Goal: Obtain resource: Obtain resource

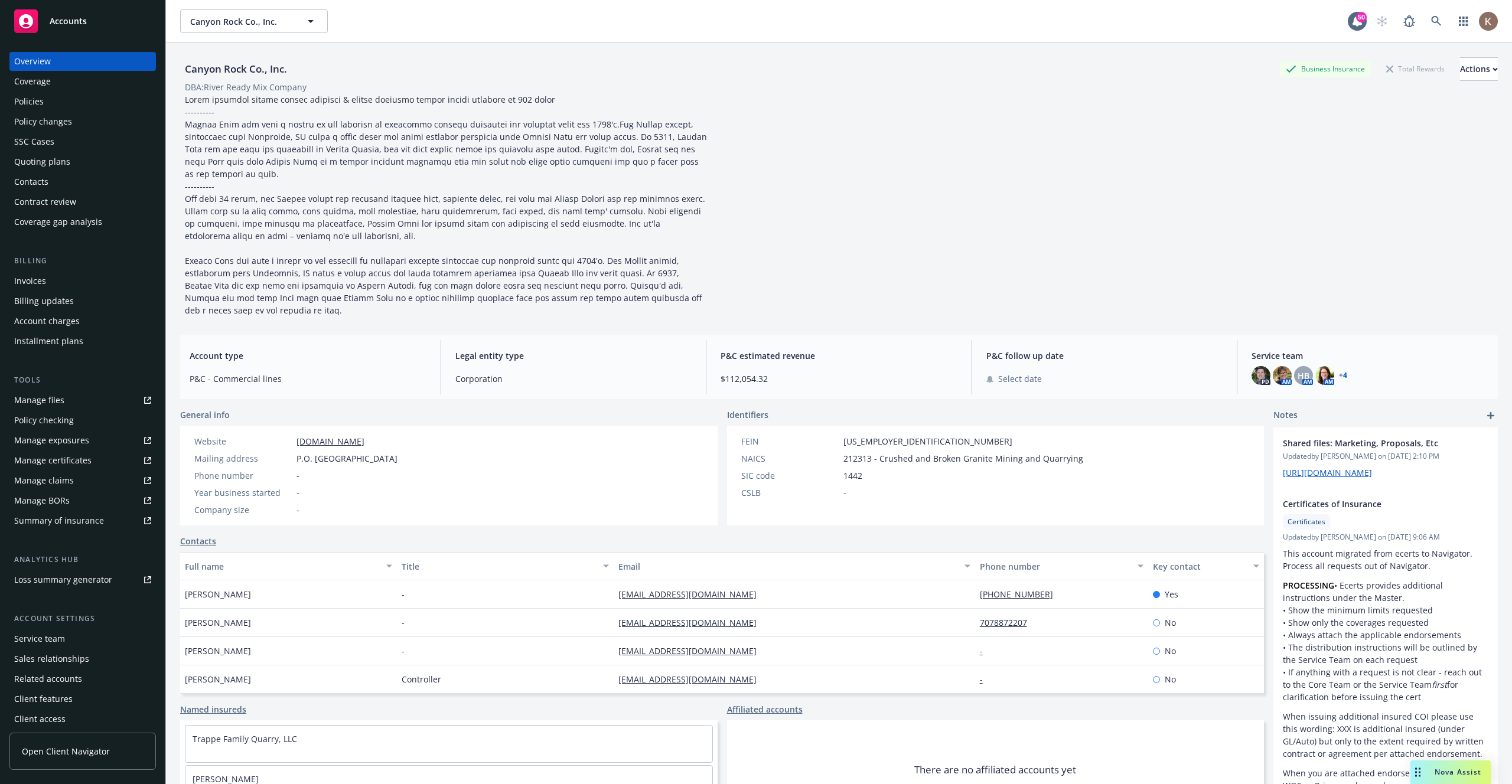
click at [67, 753] on span "Open Client Navigator" at bounding box center [65, 751] width 88 height 12
click at [76, 401] on link "Manage files" at bounding box center [83, 401] width 146 height 19
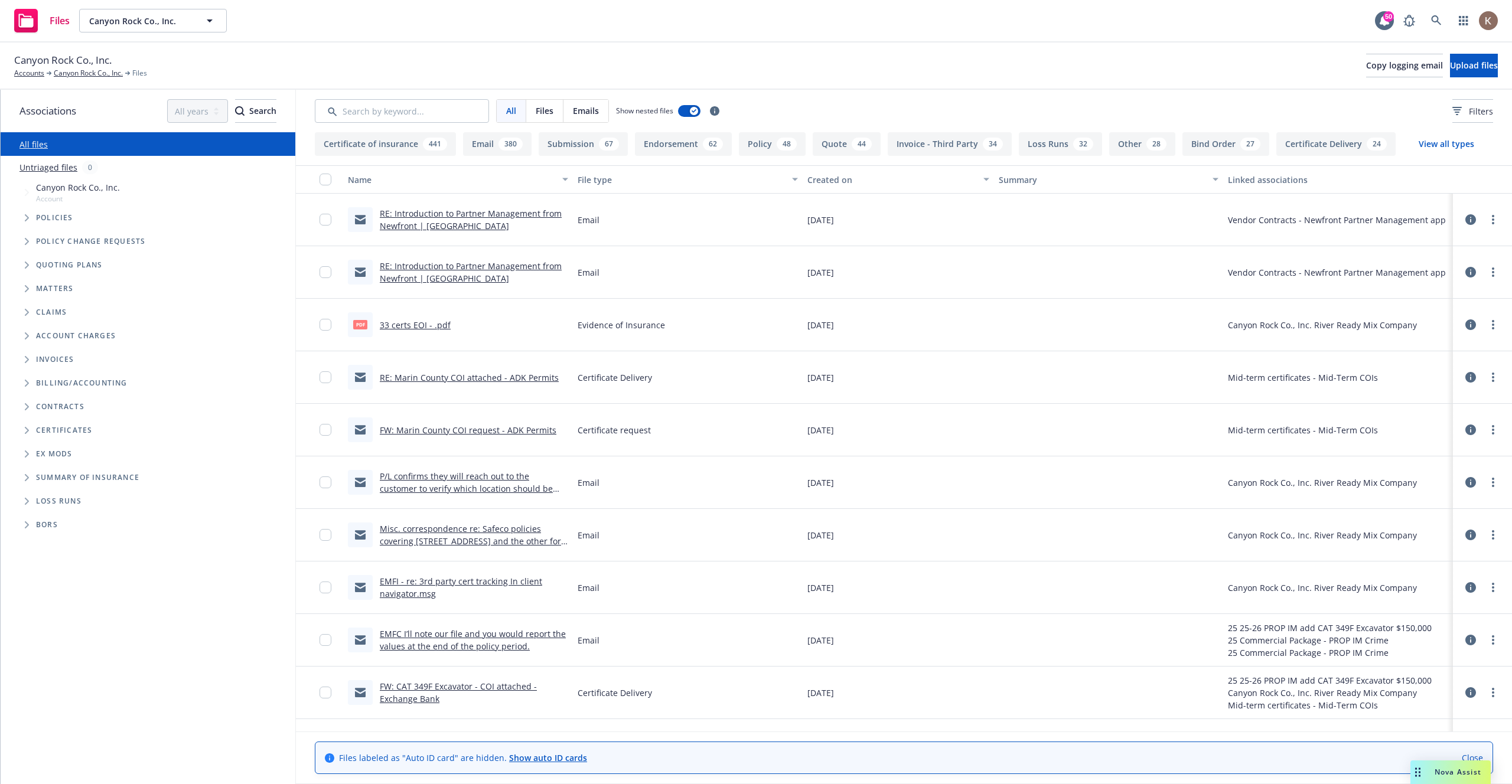
click at [1472, 224] on icon at bounding box center [1471, 219] width 10 height 10
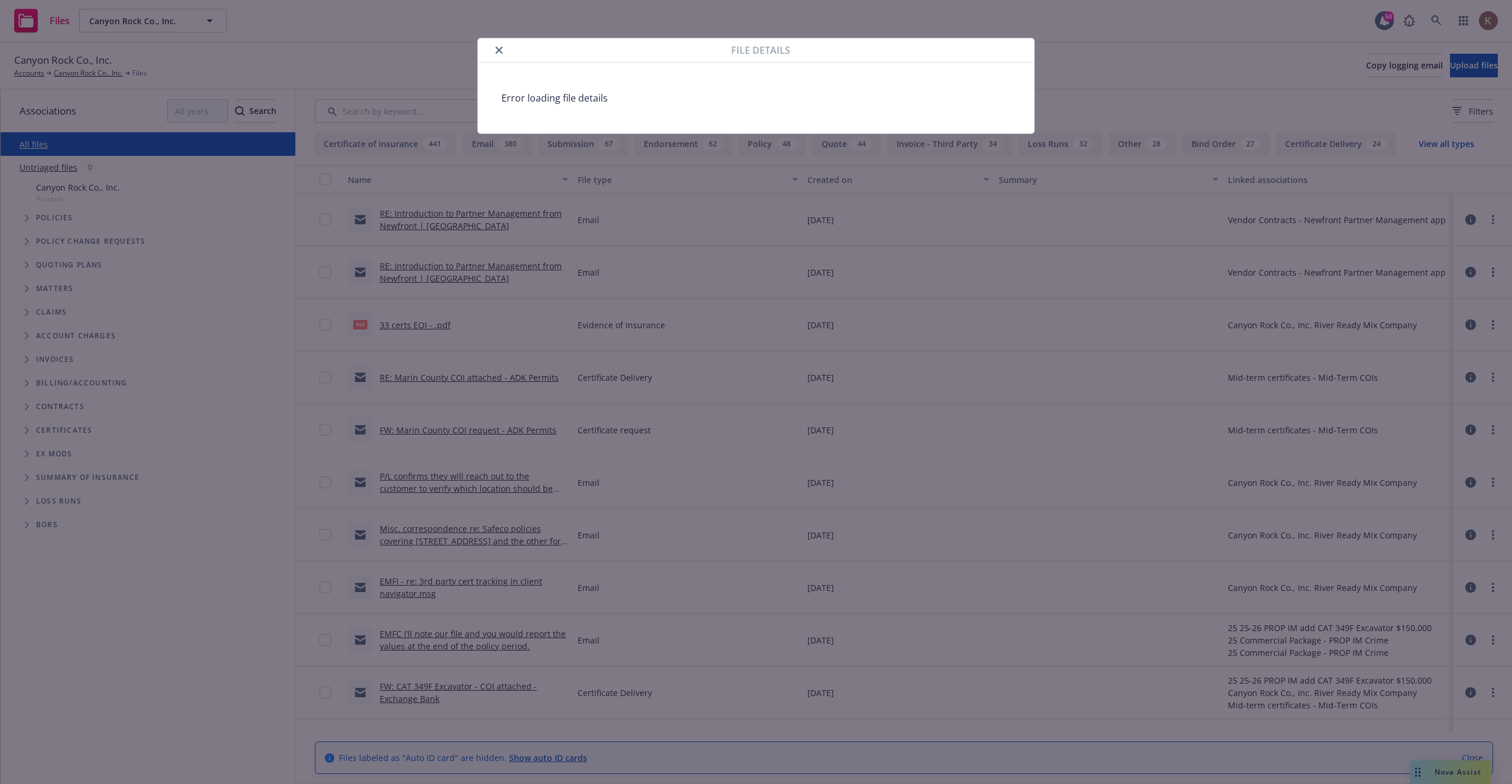
click at [495, 48] on button "close" at bounding box center [499, 50] width 14 height 14
